Goal: Task Accomplishment & Management: Use online tool/utility

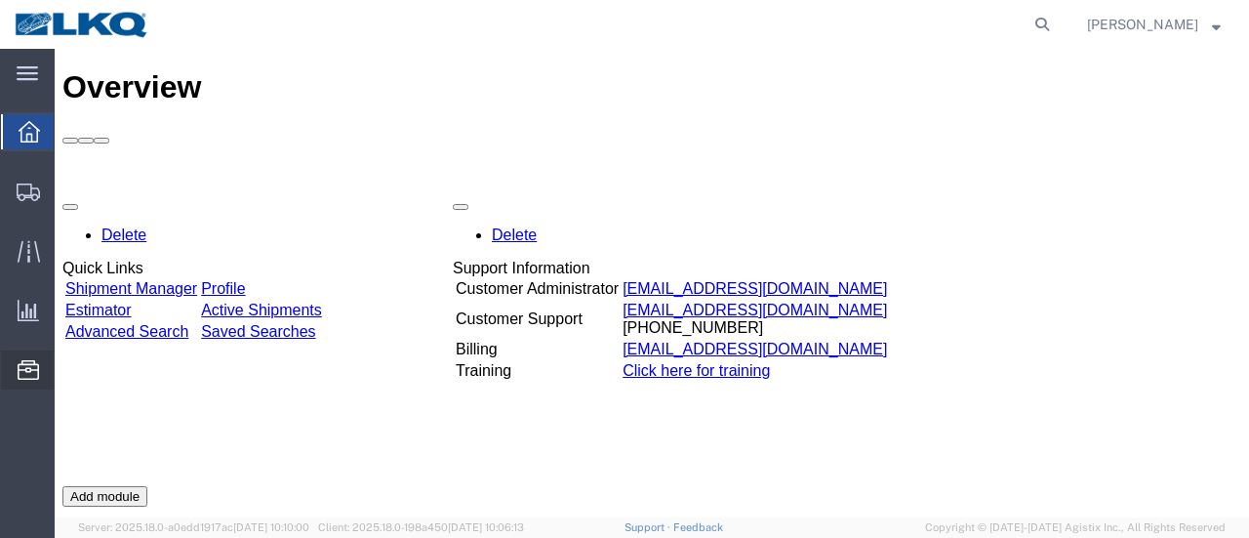
click at [0, 0] on span "Location Appointment" at bounding box center [0, 0] width 0 height 0
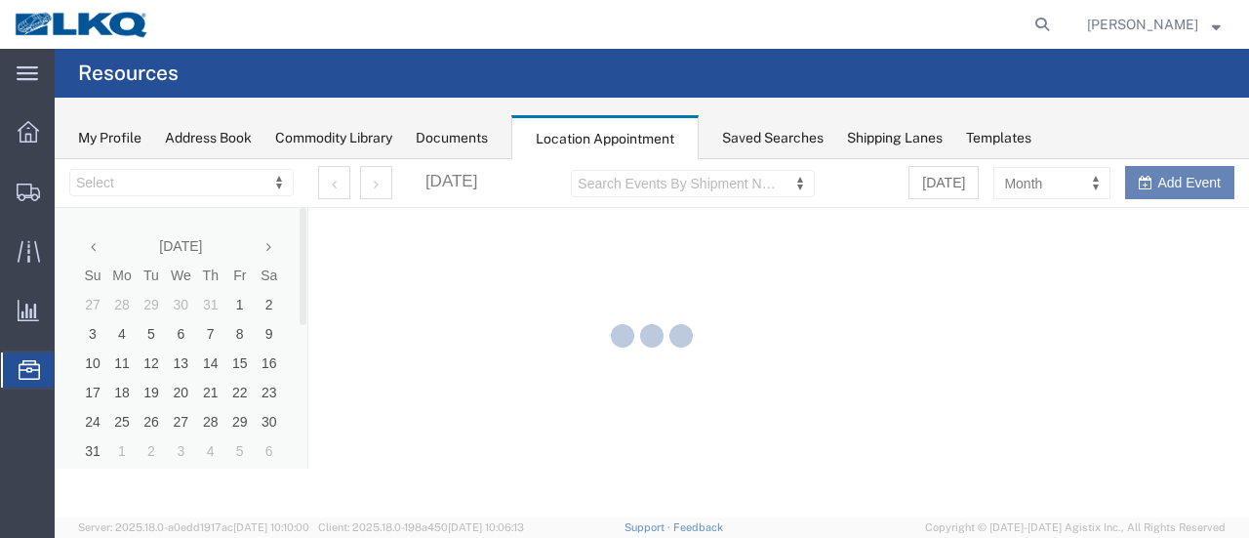
select select "28712"
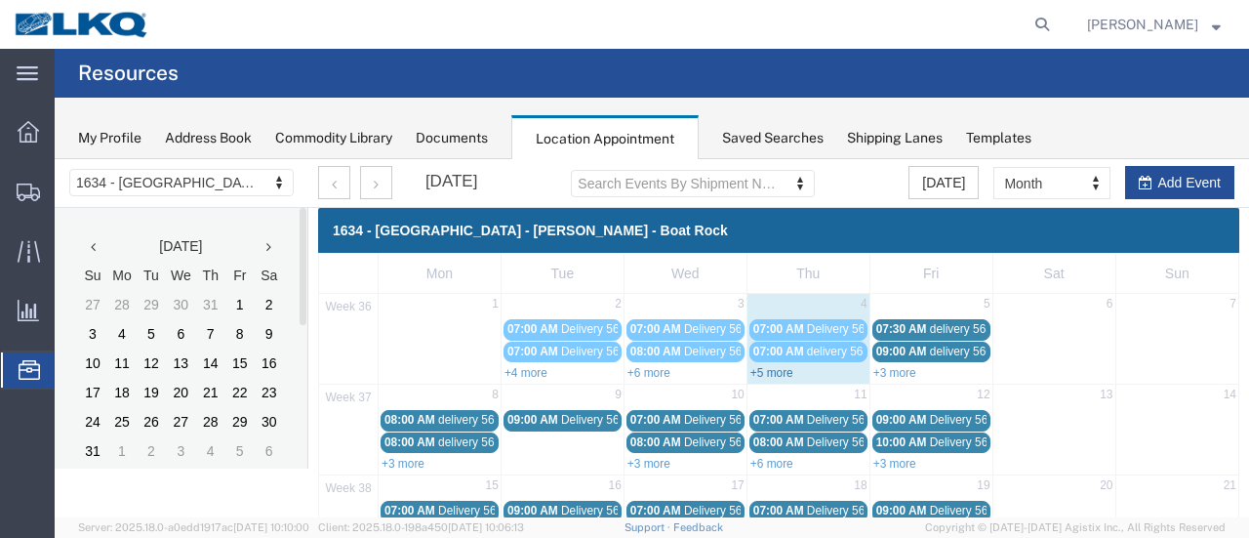
click at [764, 370] on link "+5 more" at bounding box center [771, 373] width 43 height 14
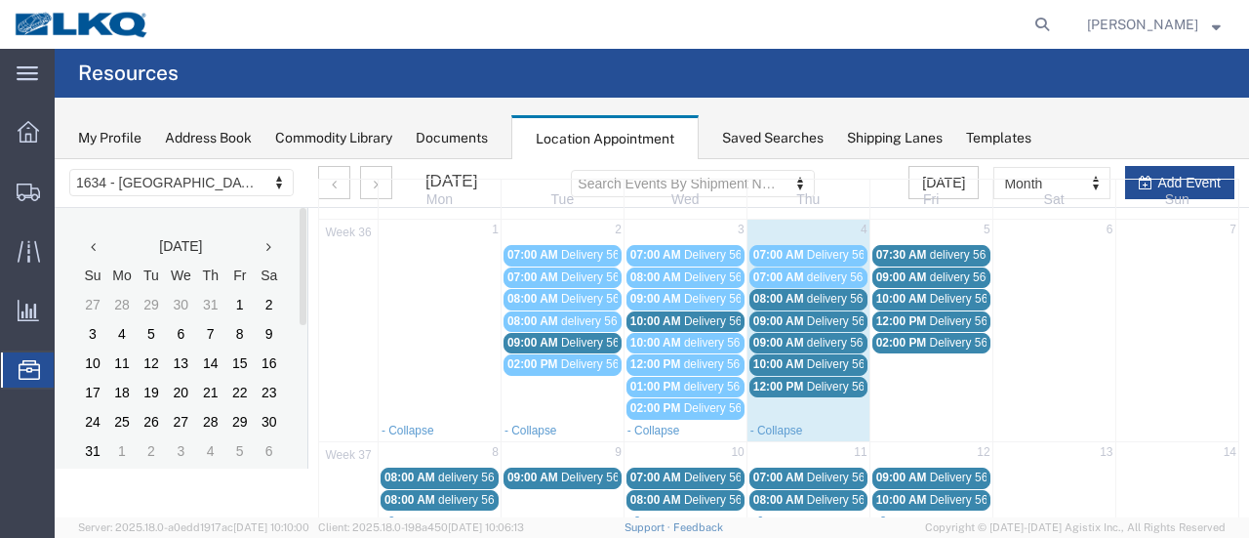
scroll to position [98, 0]
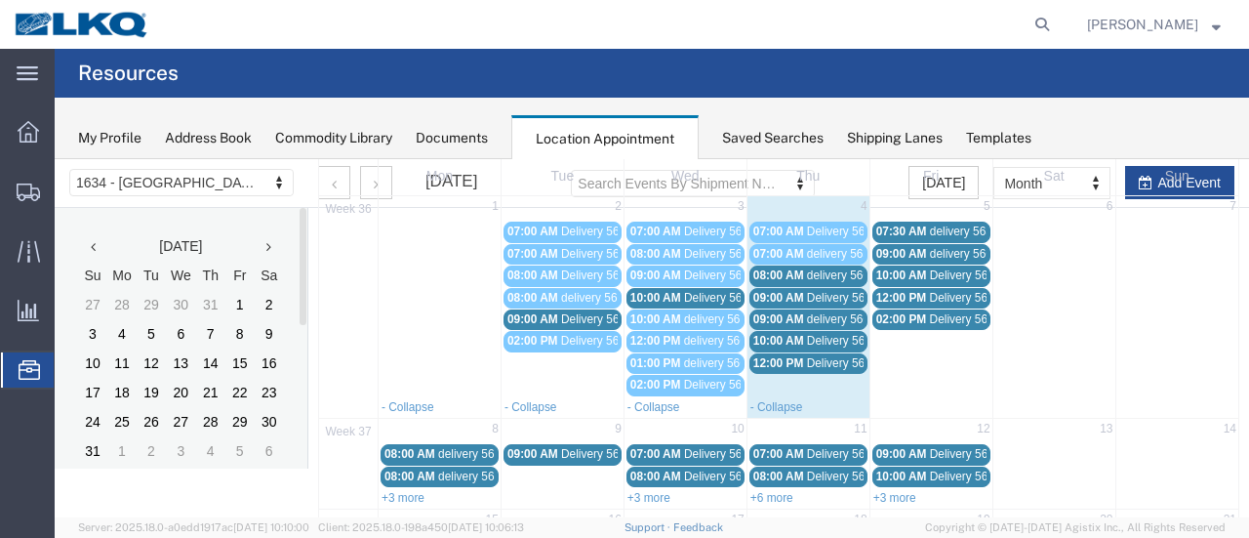
click at [724, 295] on span "Delivery 56329163" at bounding box center [732, 298] width 97 height 14
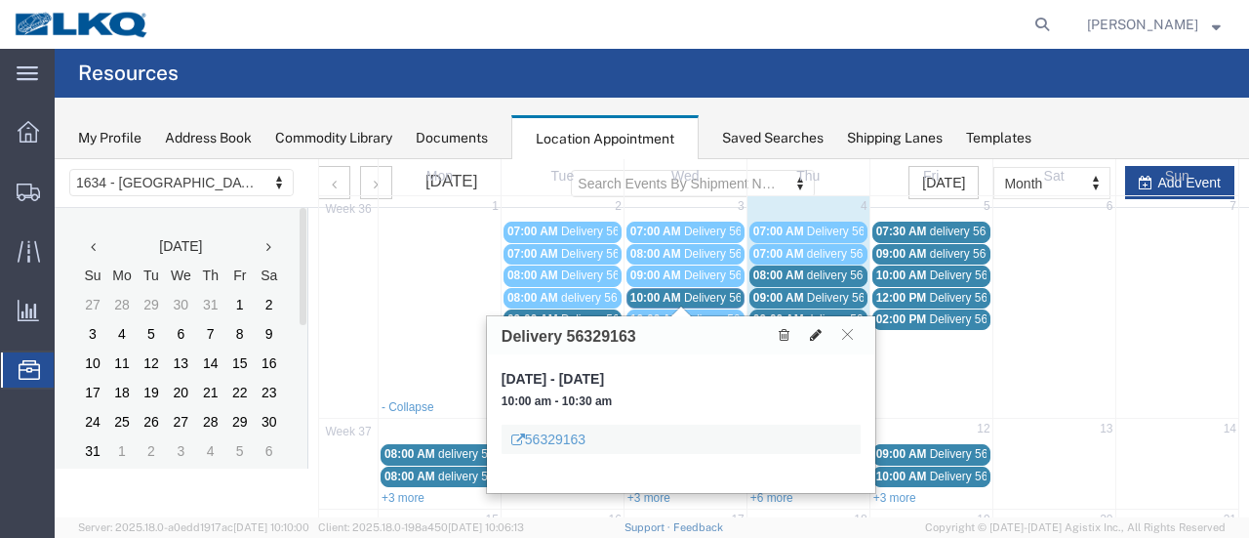
click at [815, 331] on icon at bounding box center [816, 335] width 12 height 14
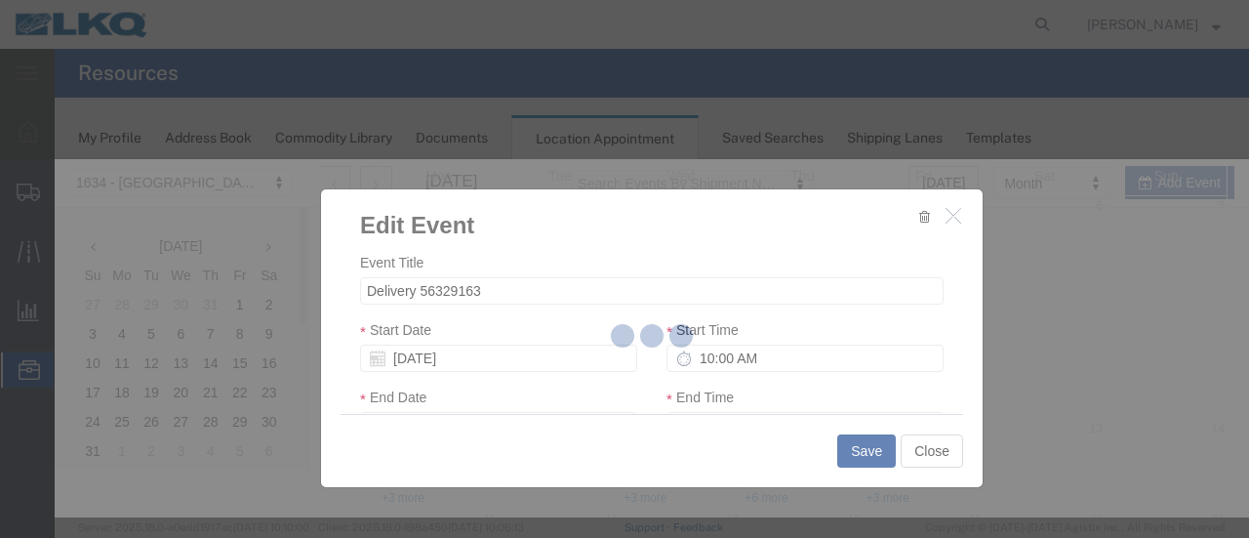
select select
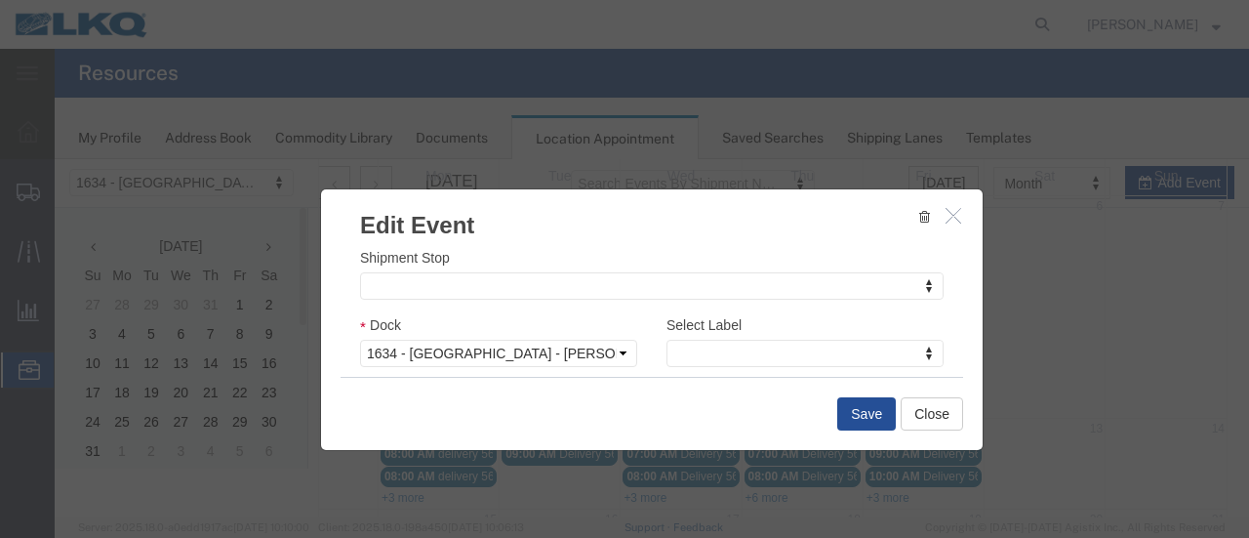
scroll to position [293, 0]
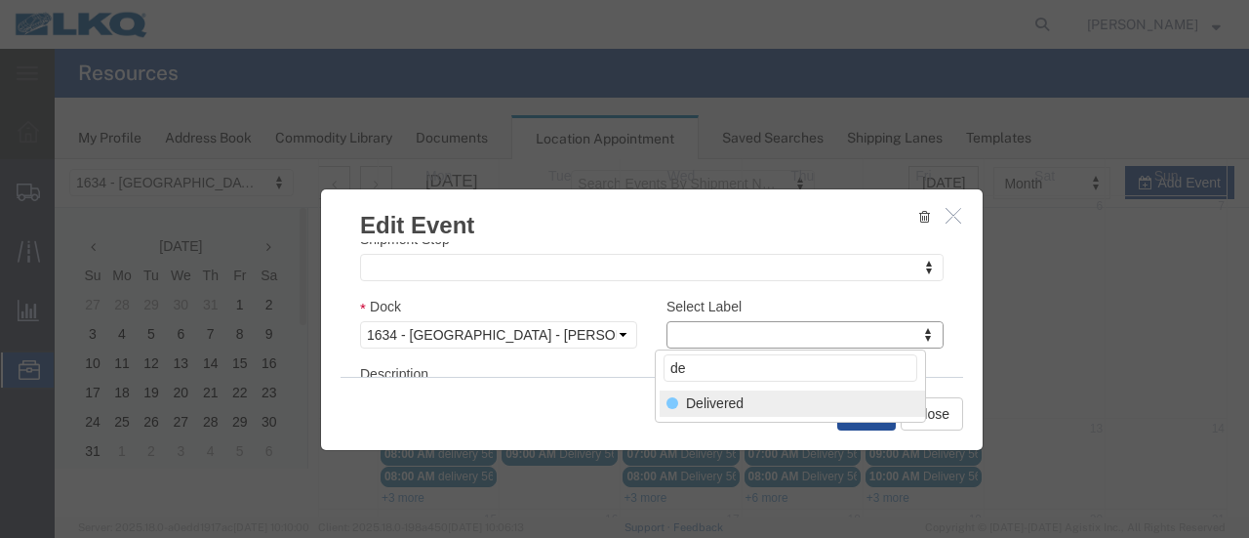
type input "de"
select select "40"
click at [868, 408] on button "Save" at bounding box center [866, 413] width 59 height 33
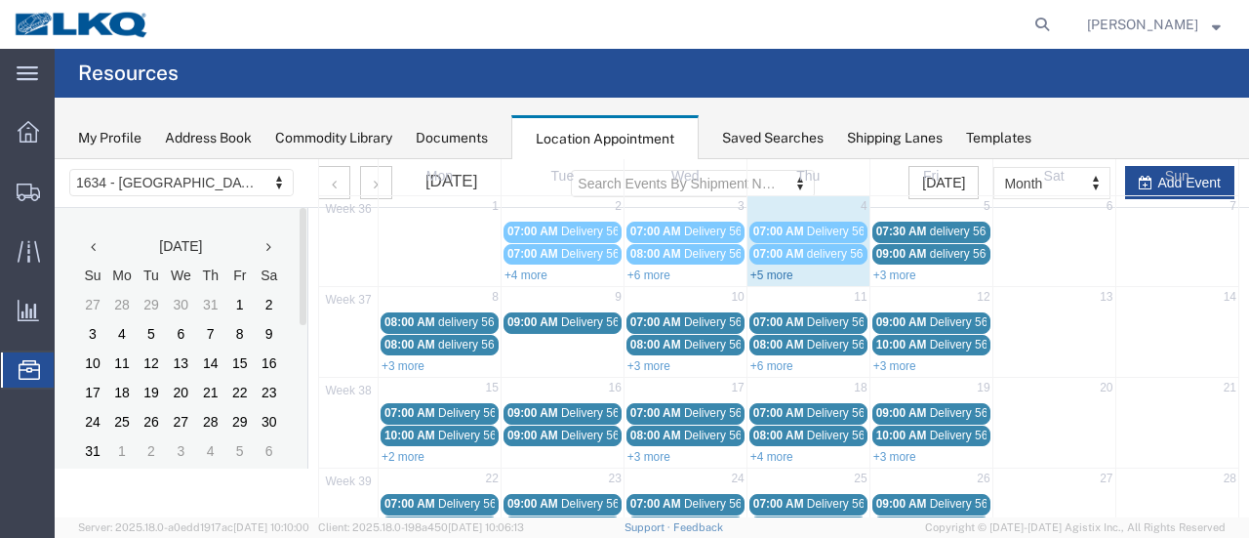
click at [760, 270] on link "+5 more" at bounding box center [771, 275] width 43 height 14
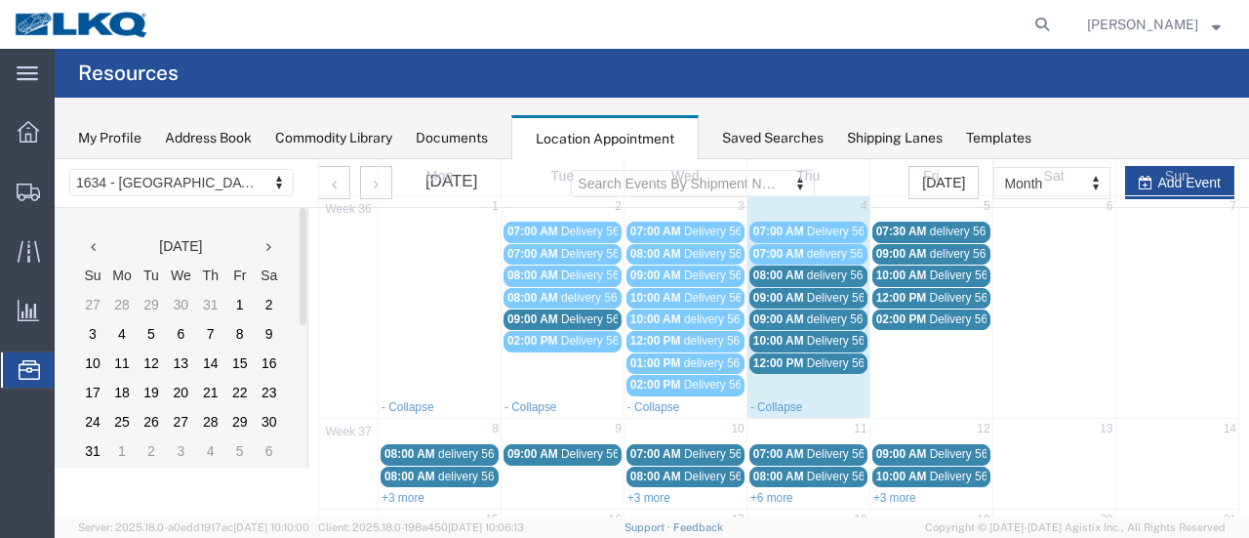
click at [813, 337] on span "Delivery 56329171" at bounding box center [855, 341] width 97 height 14
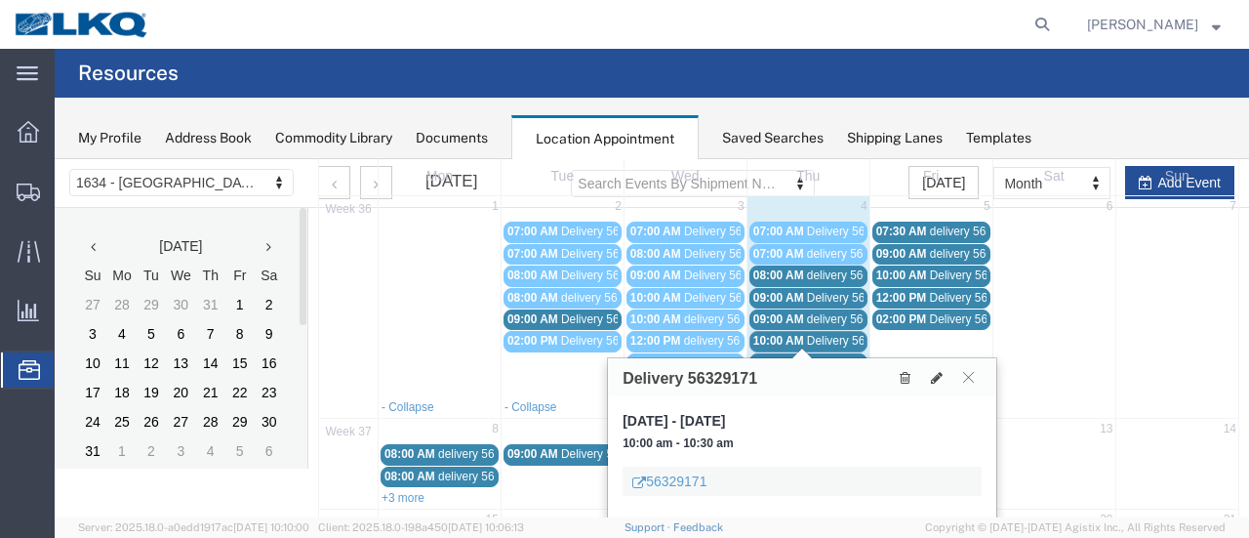
click at [833, 274] on span "delivery 56611001" at bounding box center [854, 275] width 95 height 14
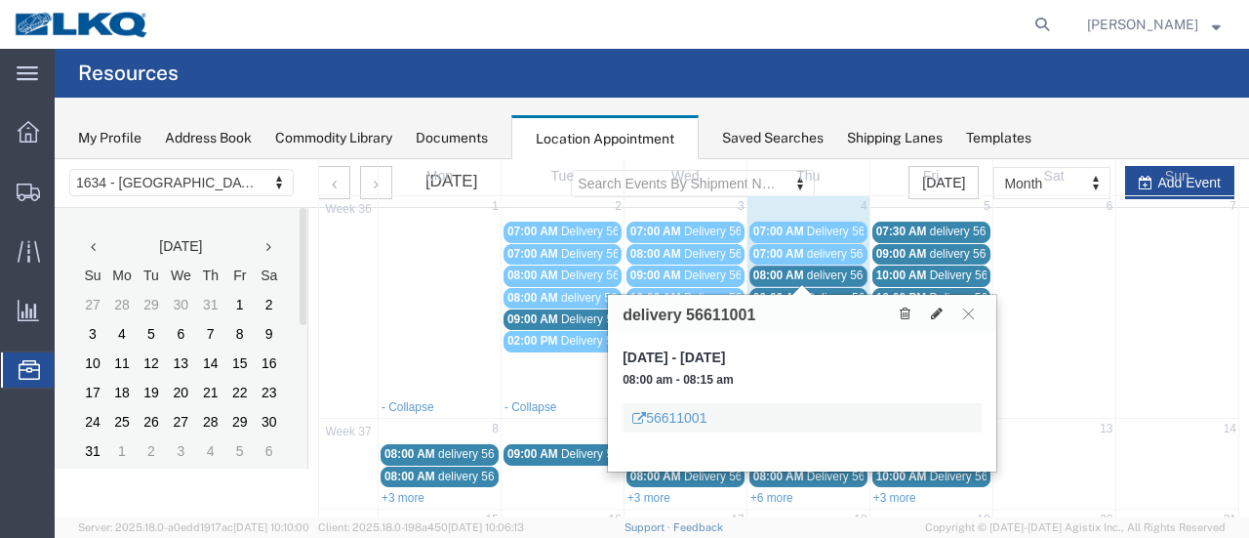
click at [831, 291] on span "Delivery 56342131" at bounding box center [855, 298] width 97 height 14
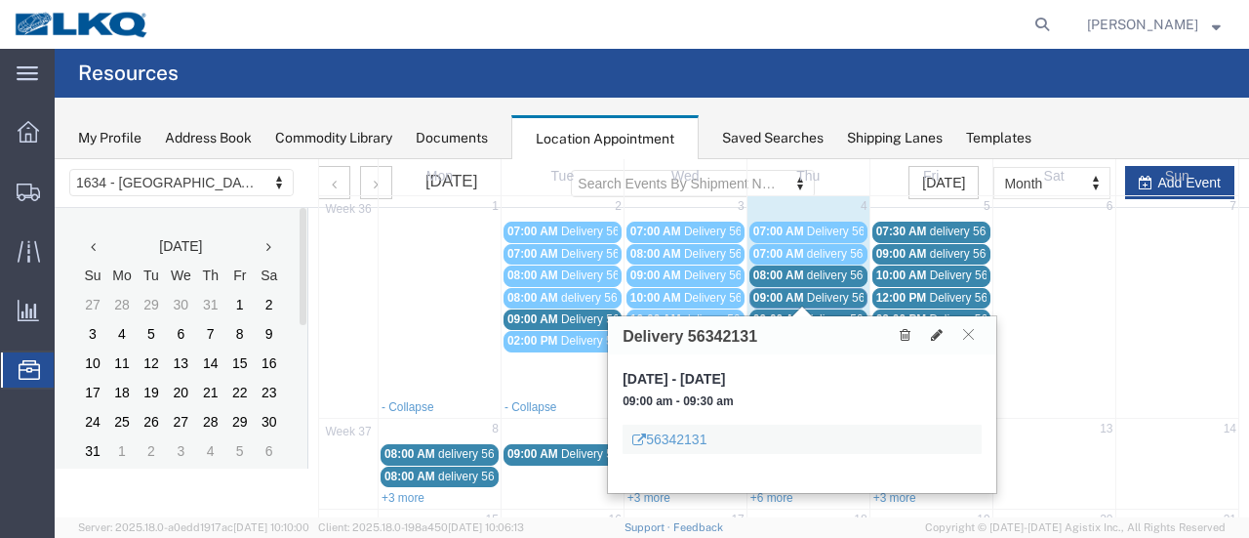
click at [830, 312] on span "delivery 56670388" at bounding box center [854, 319] width 95 height 14
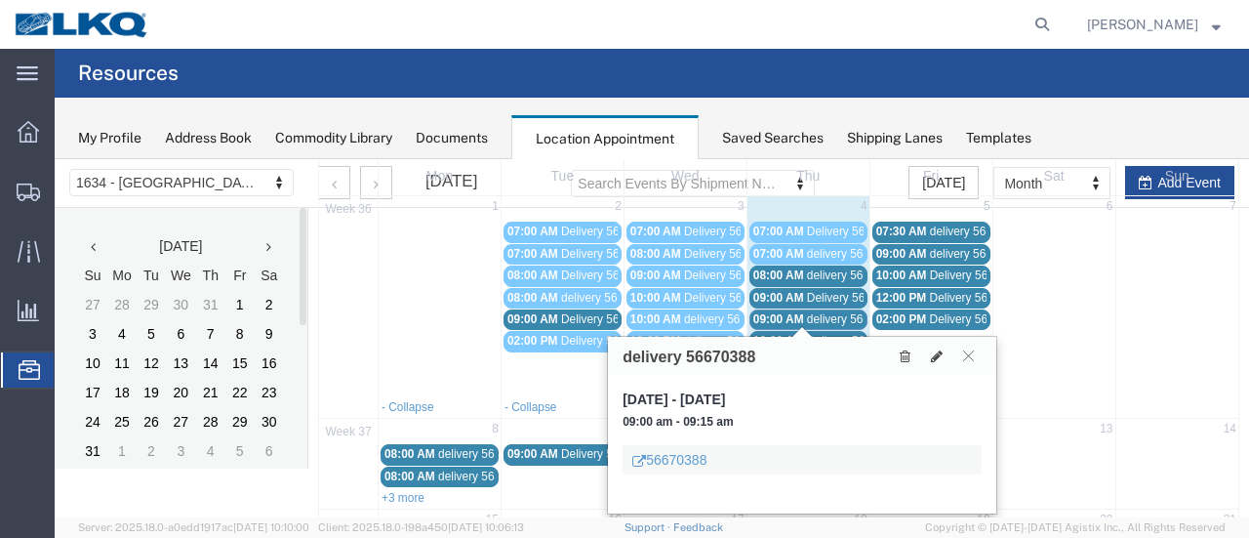
click at [829, 334] on span "Delivery 56329171" at bounding box center [855, 341] width 97 height 14
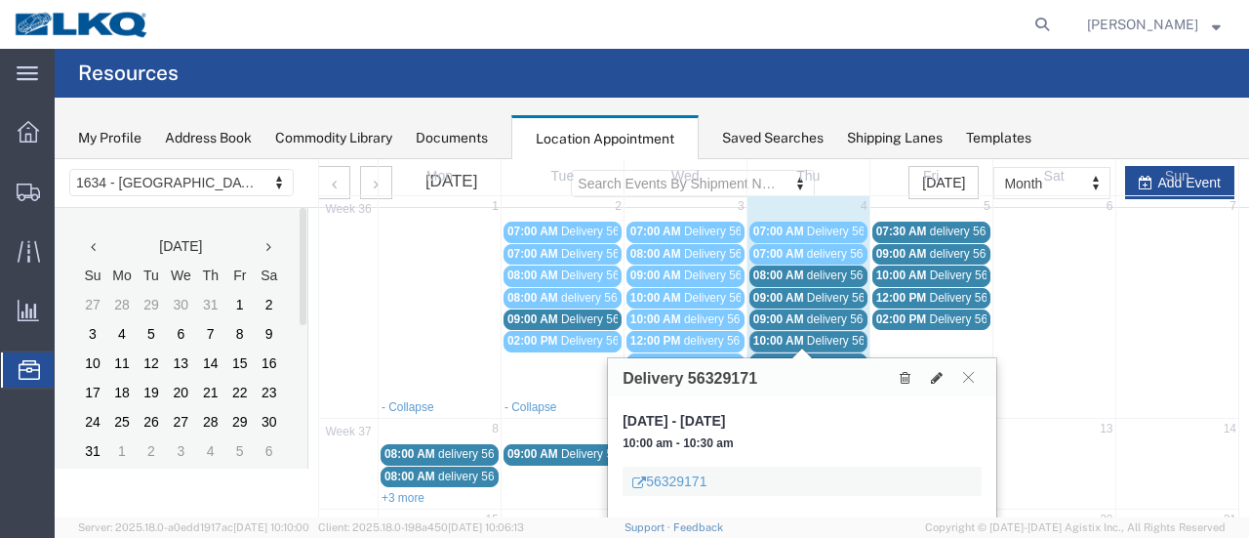
click at [706, 316] on span "delivery 56683756" at bounding box center [731, 319] width 95 height 14
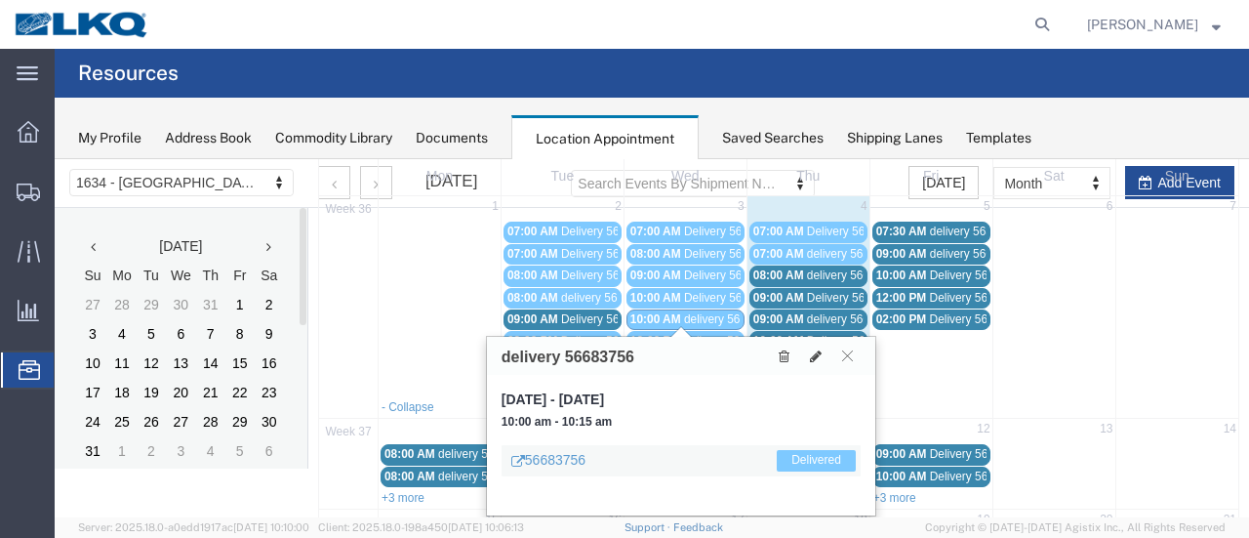
click at [708, 296] on span "Delivery 56329163" at bounding box center [732, 298] width 97 height 14
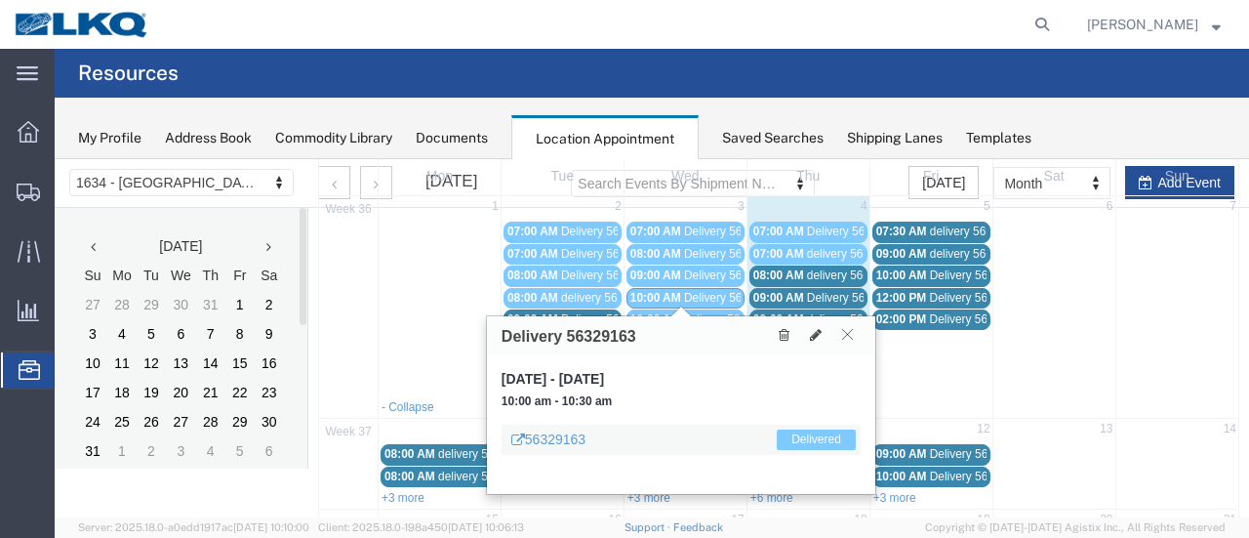
click at [845, 331] on icon at bounding box center [847, 334] width 11 height 12
